Goal: Task Accomplishment & Management: Complete application form

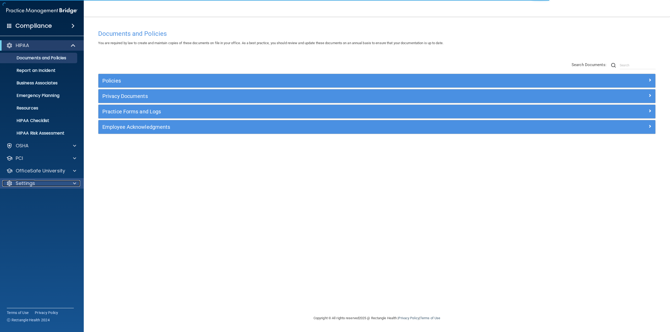
click at [31, 182] on p "Settings" at bounding box center [25, 184] width 19 height 6
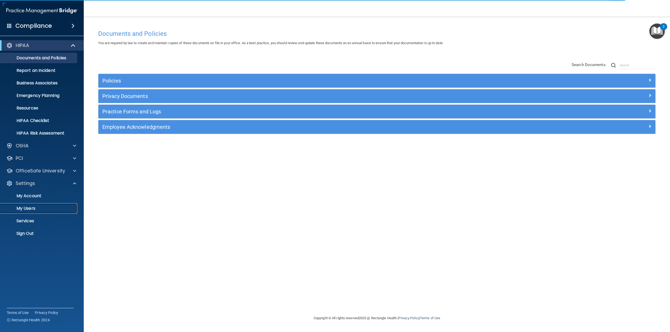
click at [32, 207] on p "My Users" at bounding box center [38, 208] width 71 height 5
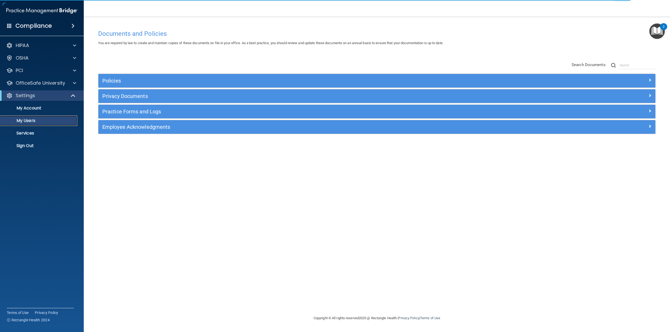
select select "20"
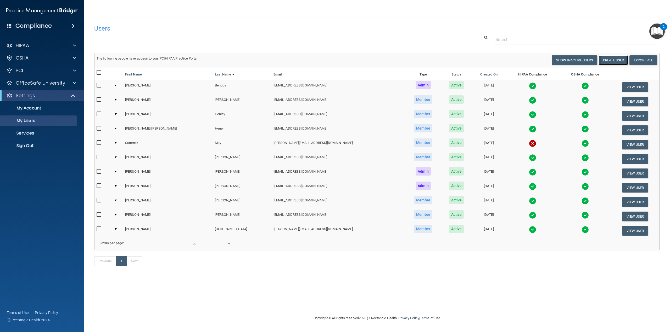
click at [619, 59] on button "Create User" at bounding box center [613, 60] width 30 height 10
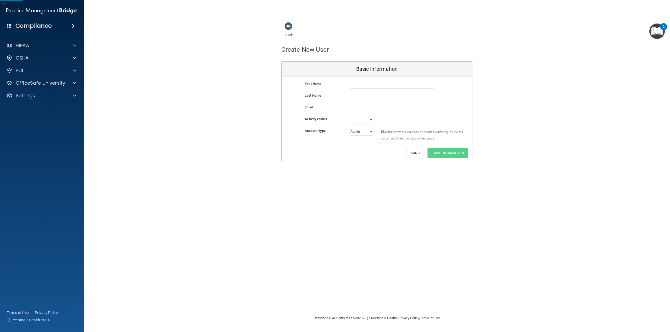
click at [360, 89] on div "First Name" at bounding box center [376, 87] width 190 height 12
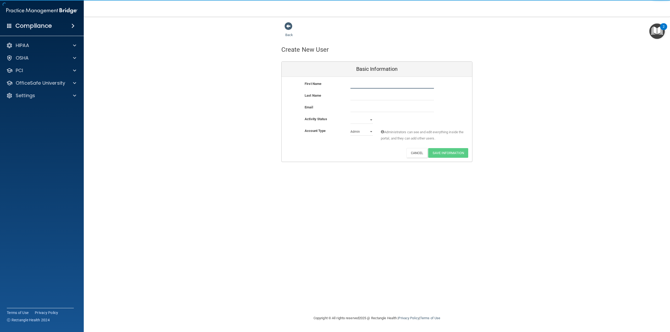
click at [361, 84] on input "text" at bounding box center [391, 85] width 83 height 8
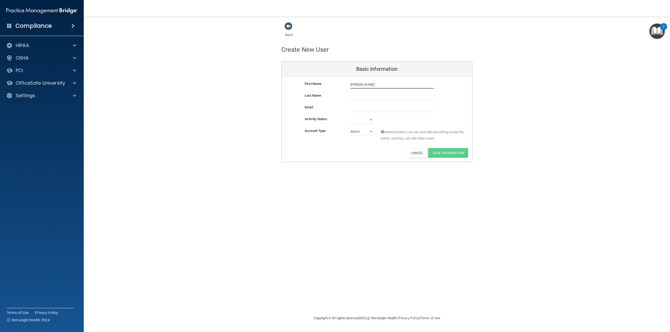
type input "[PERSON_NAME]"
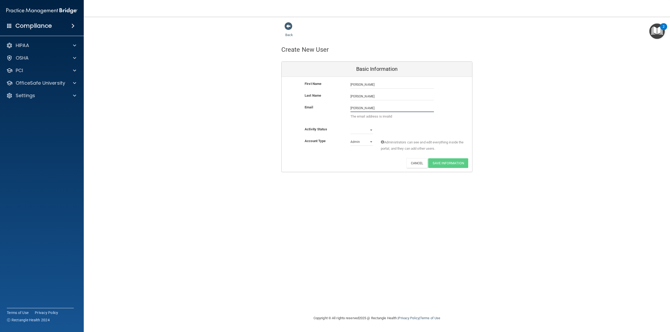
type input "[EMAIL_ADDRESS][DOMAIN_NAME]"
click at [368, 122] on select "Active Inactive" at bounding box center [361, 120] width 22 height 8
select select "active"
click at [350, 116] on select "Active Inactive" at bounding box center [361, 120] width 22 height 8
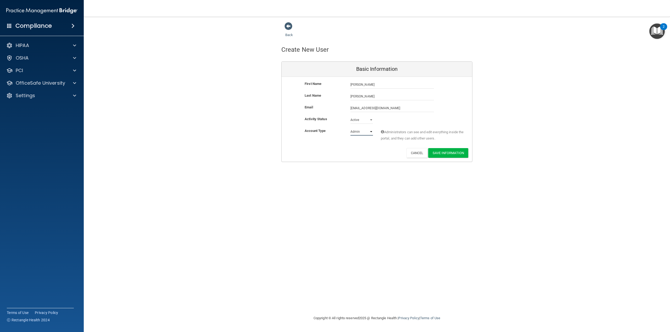
click at [360, 132] on select "Admin Member" at bounding box center [361, 132] width 22 height 8
select select "practice_member"
click at [350, 128] on select "Admin Member" at bounding box center [361, 132] width 22 height 8
click at [457, 150] on button "Save Information" at bounding box center [448, 153] width 40 height 10
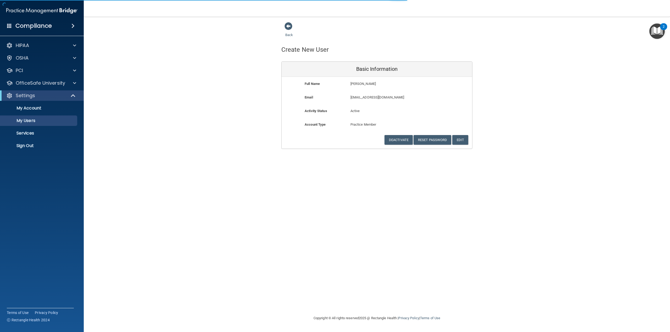
select select "20"
